Goal: Register for event/course

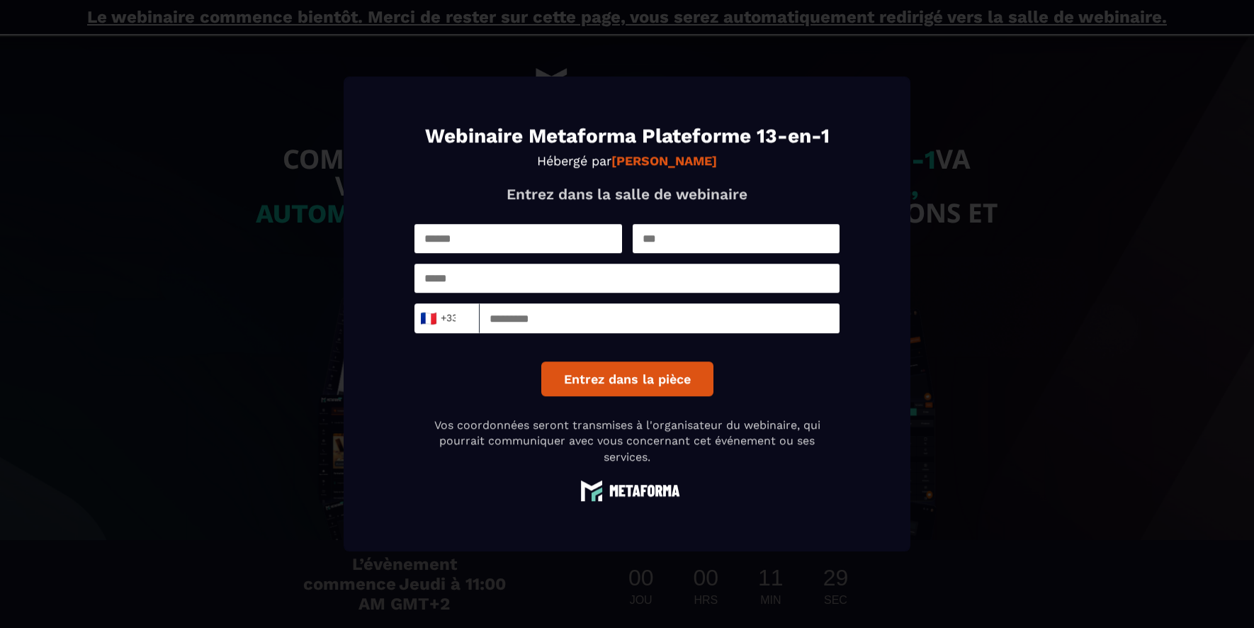
click at [499, 233] on input "Modal window" at bounding box center [519, 238] width 208 height 29
type input "*****"
type input "**********"
type input "*********"
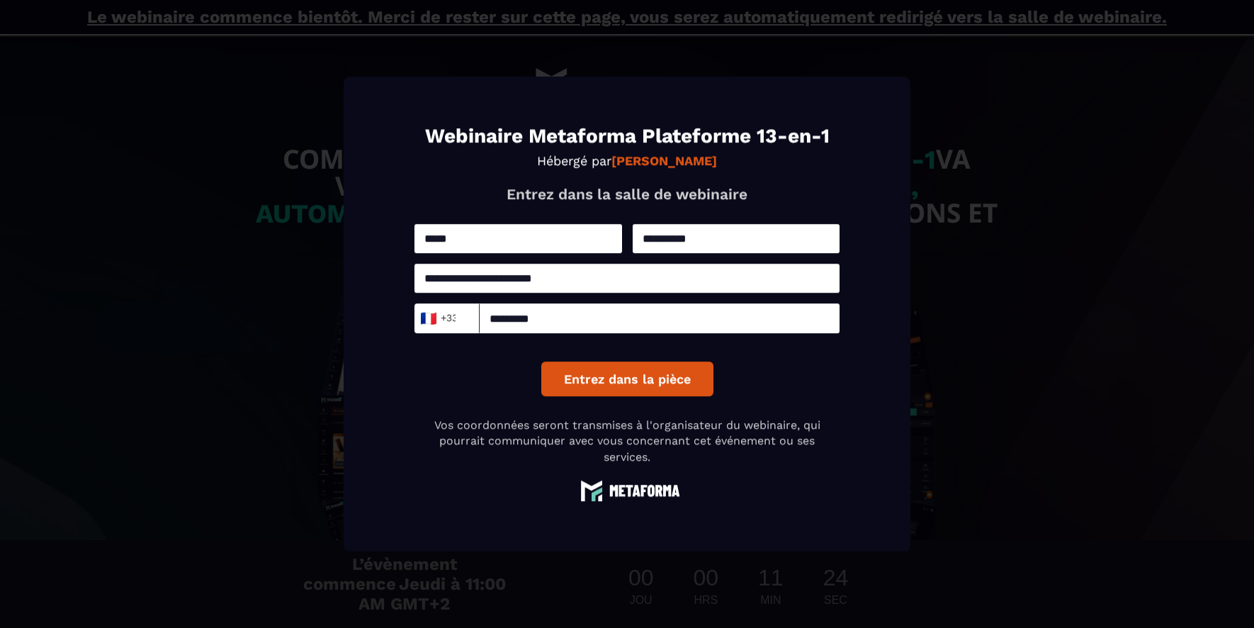
click at [587, 371] on button "Entrez dans la pièce" at bounding box center [627, 378] width 172 height 35
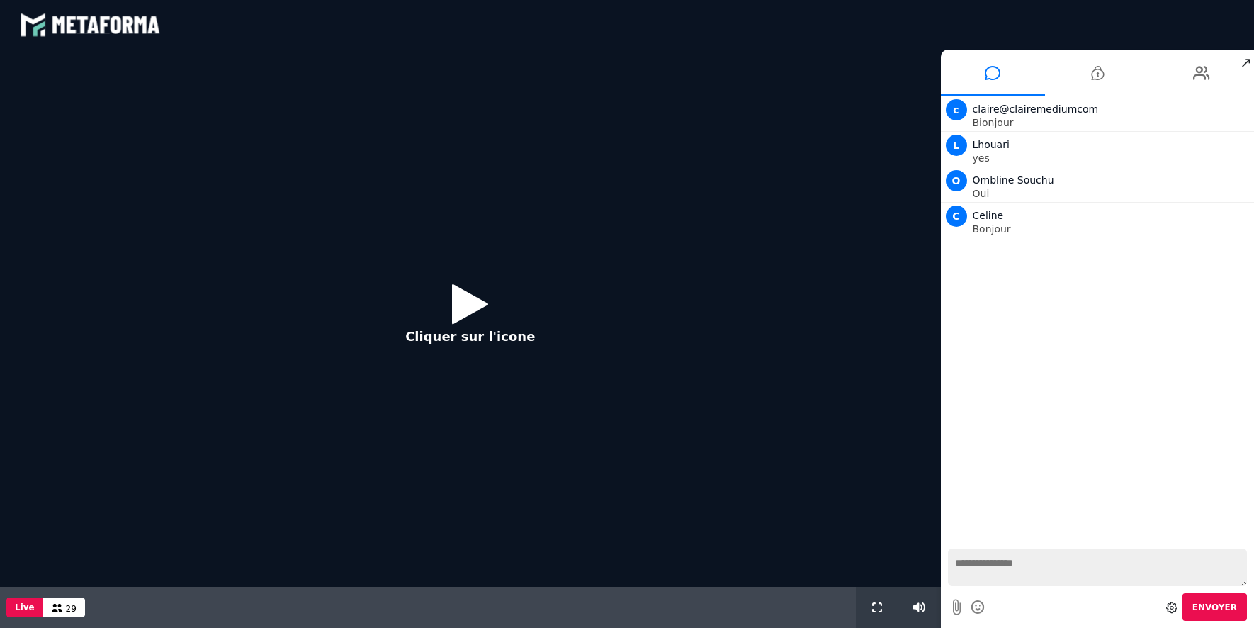
click at [469, 303] on icon at bounding box center [470, 304] width 36 height 46
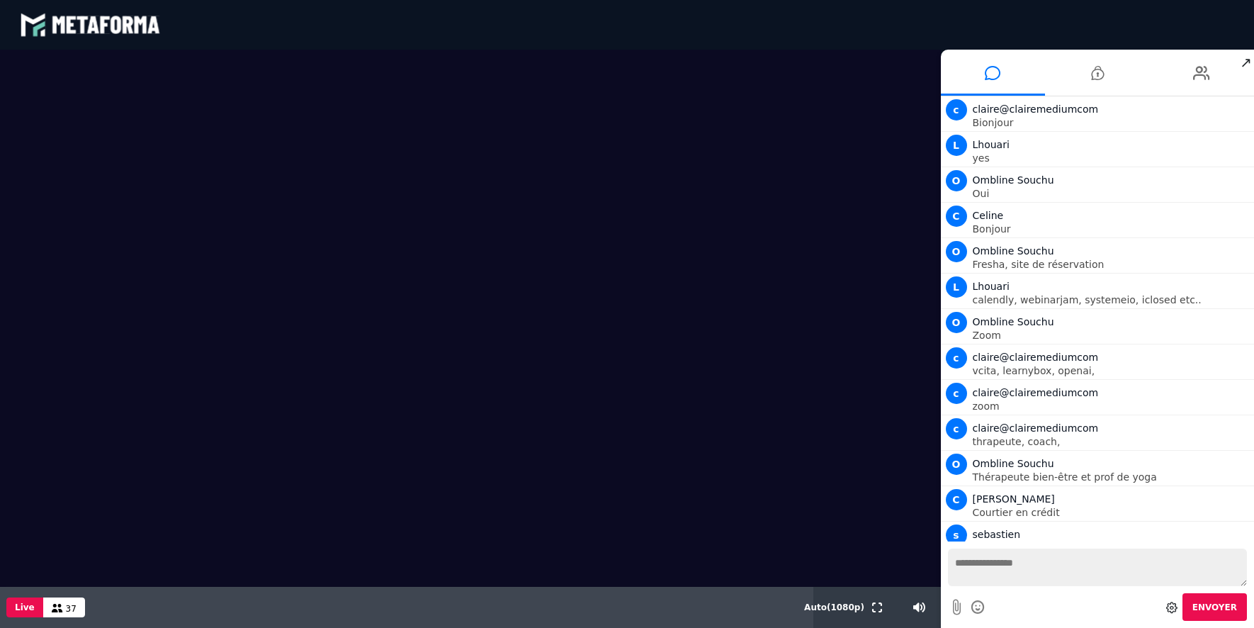
scroll to position [15, 0]
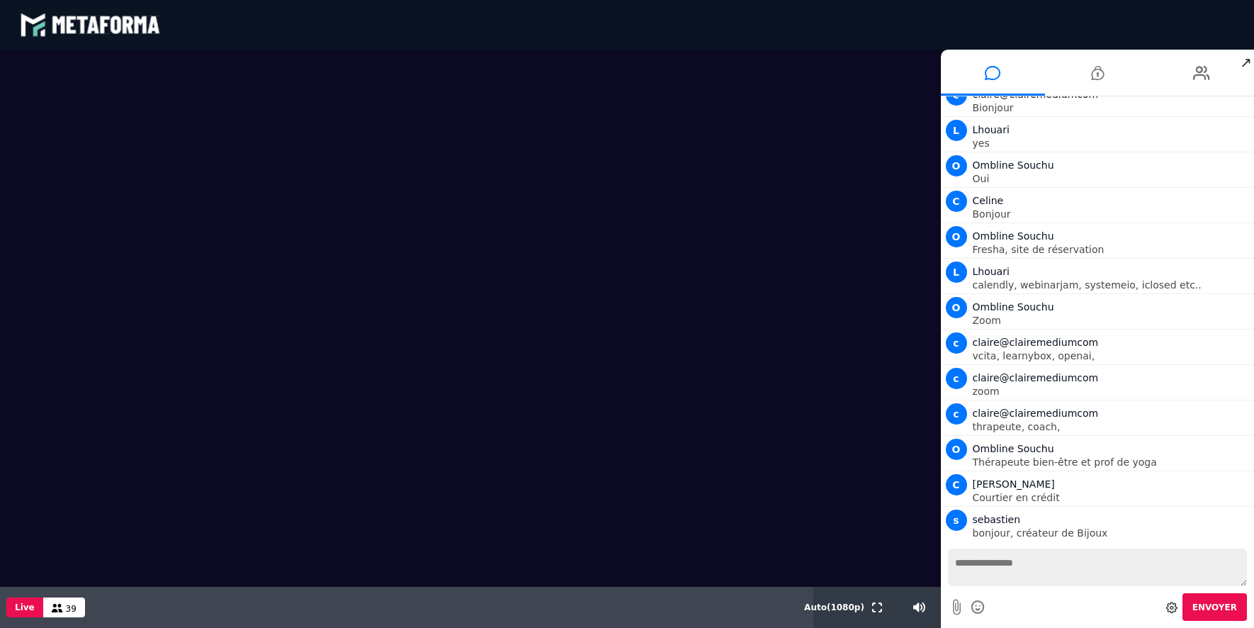
click at [54, 608] on icon at bounding box center [57, 608] width 11 height 9
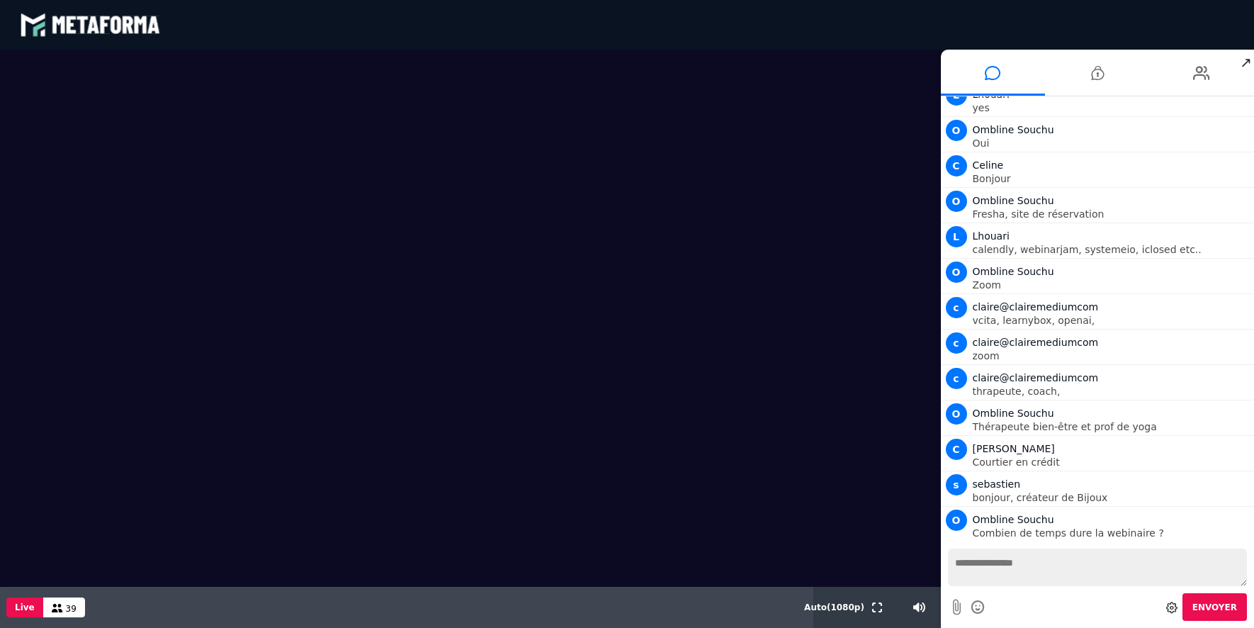
scroll to position [86, 0]
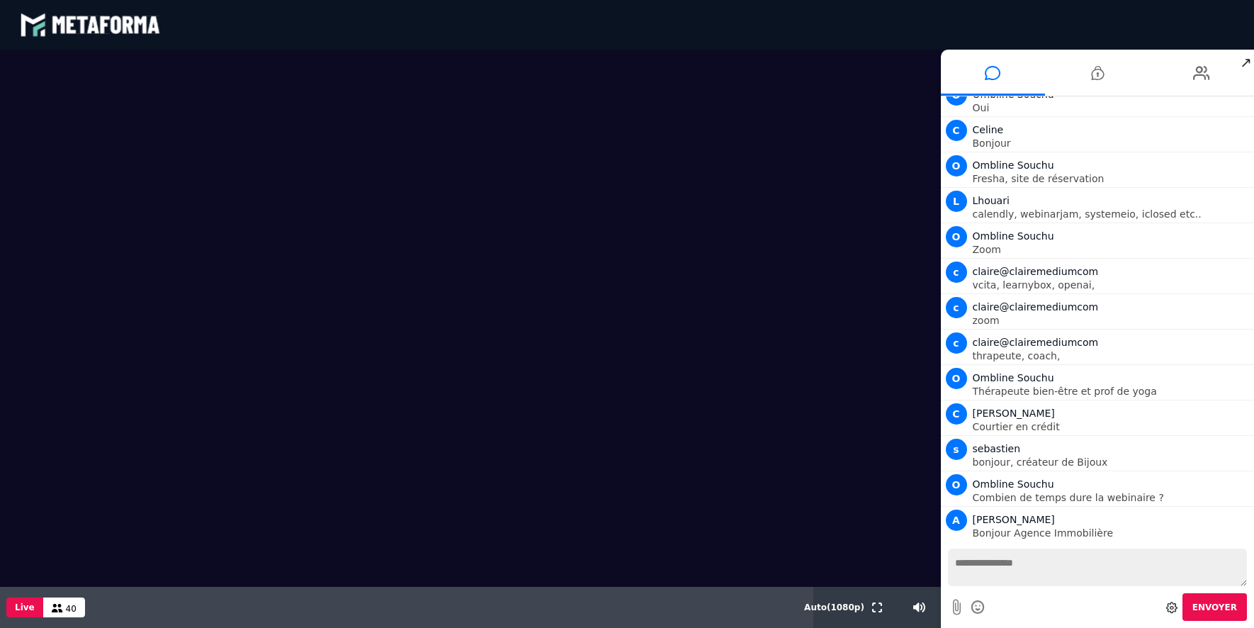
click at [1178, 607] on icon at bounding box center [1171, 607] width 11 height 11
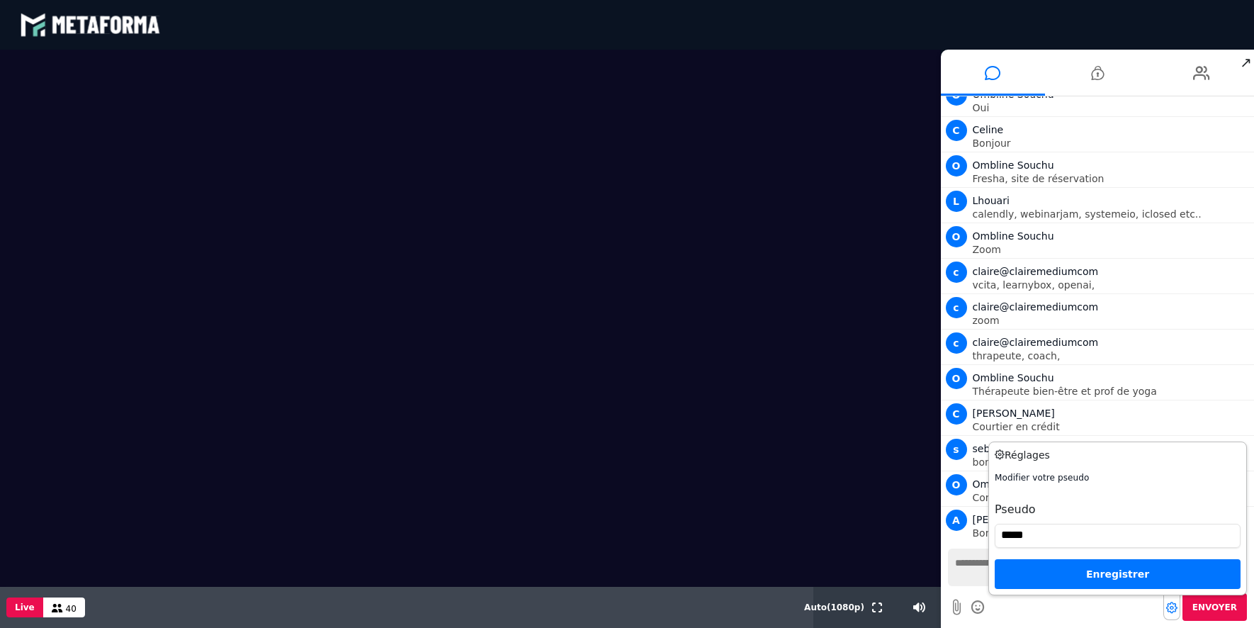
scroll to position [131, 0]
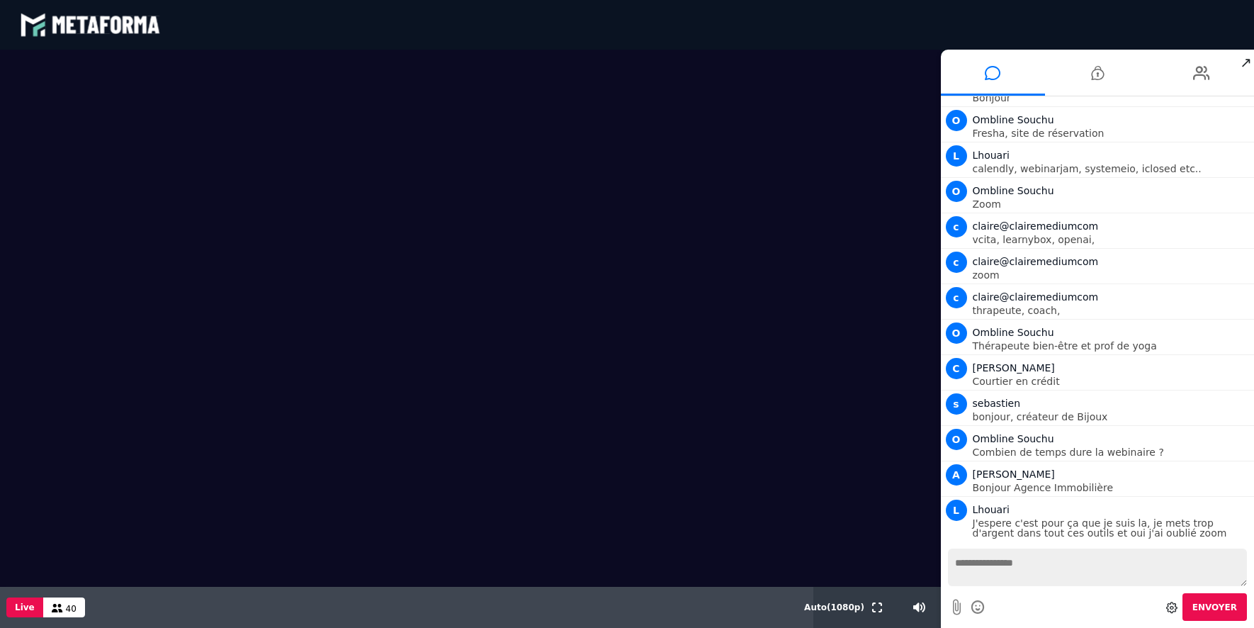
click at [1071, 614] on div "Envoyer" at bounding box center [1098, 607] width 300 height 28
click at [24, 609] on button "Live" at bounding box center [24, 607] width 37 height 20
click at [66, 610] on span "42" at bounding box center [71, 609] width 11 height 10
click at [1247, 59] on span "↗" at bounding box center [1246, 63] width 16 height 26
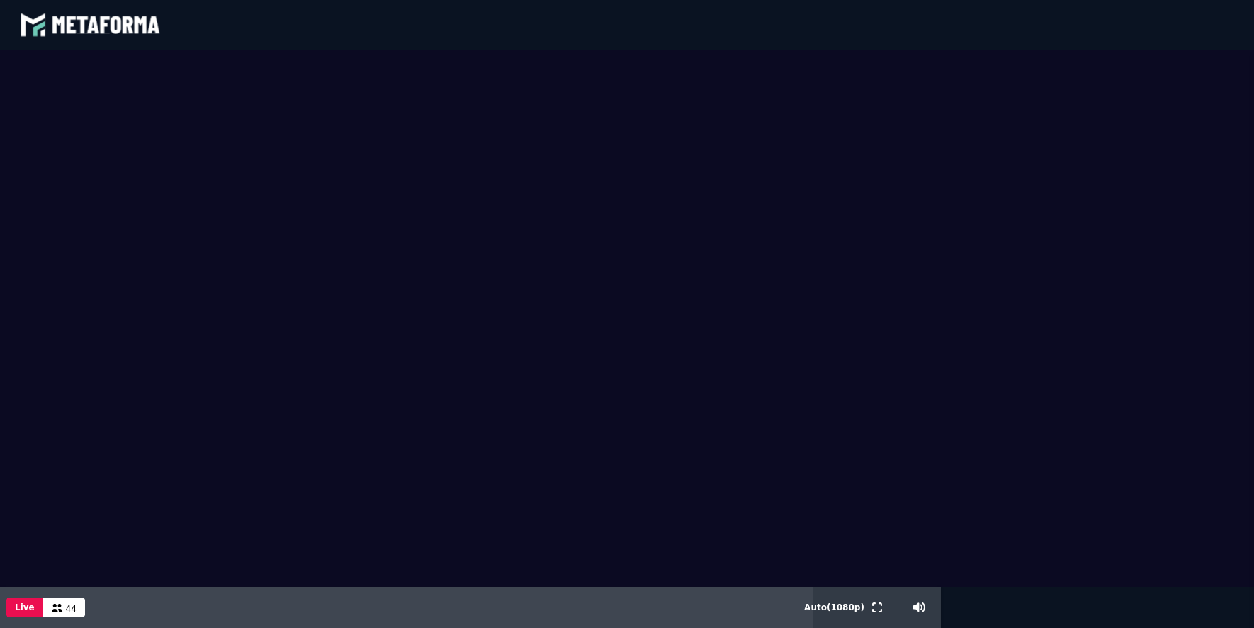
scroll to position [248, 0]
